Goal: Check status

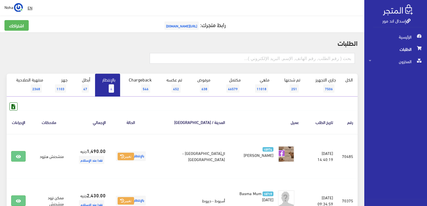
scroll to position [66, 0]
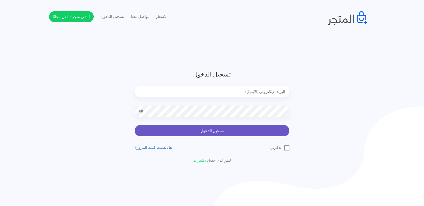
type input "[EMAIL_ADDRESS][DOMAIN_NAME]"
click at [233, 135] on button "تسجيل الدخول" at bounding box center [212, 130] width 155 height 11
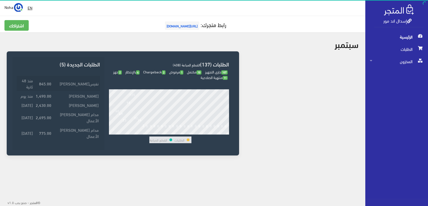
click at [78, 81] on td "نفيسه نصر" at bounding box center [76, 82] width 47 height 15
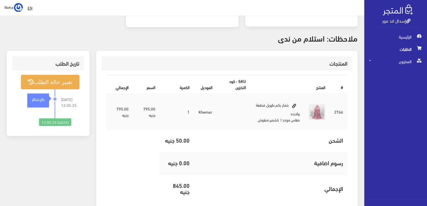
scroll to position [139, 0]
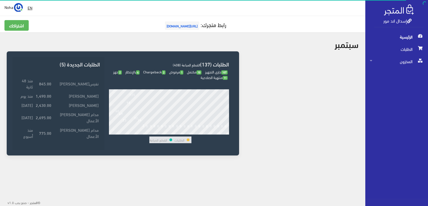
drag, startPoint x: 0, startPoint y: 0, endPoint x: 113, endPoint y: 31, distance: 117.4
click at [113, 31] on div "اشتراكك رابط متجرك: https://www.esdalandmore.com" at bounding box center [182, 28] width 363 height 17
